Goal: Find specific page/section: Find specific page/section

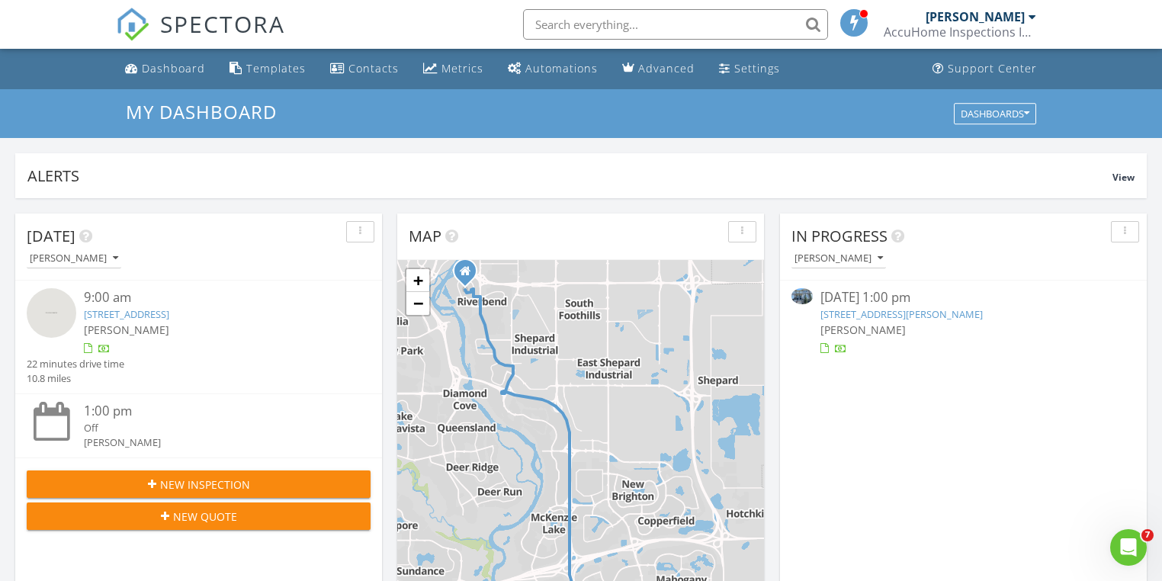
click at [851, 317] on link "65 Willow Green Way, Cochrane, AB T4C 2N3" at bounding box center [901, 314] width 162 height 14
click at [861, 307] on link "65 Willow Green Way, Cochrane, AB T4C 2N3" at bounding box center [901, 314] width 162 height 14
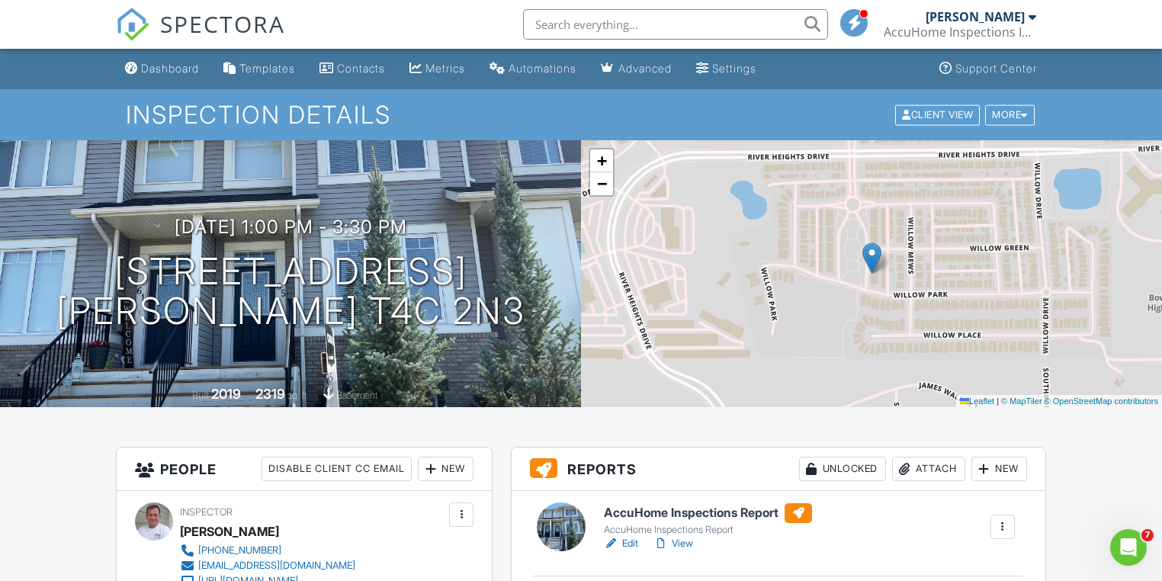
click at [637, 544] on link "Edit" at bounding box center [621, 543] width 34 height 15
